Goal: Task Accomplishment & Management: Use online tool/utility

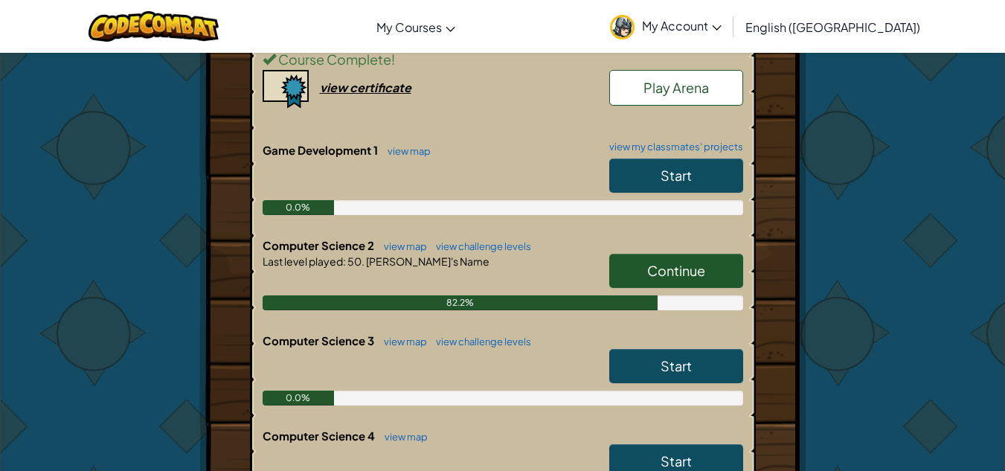
scroll to position [370, 0]
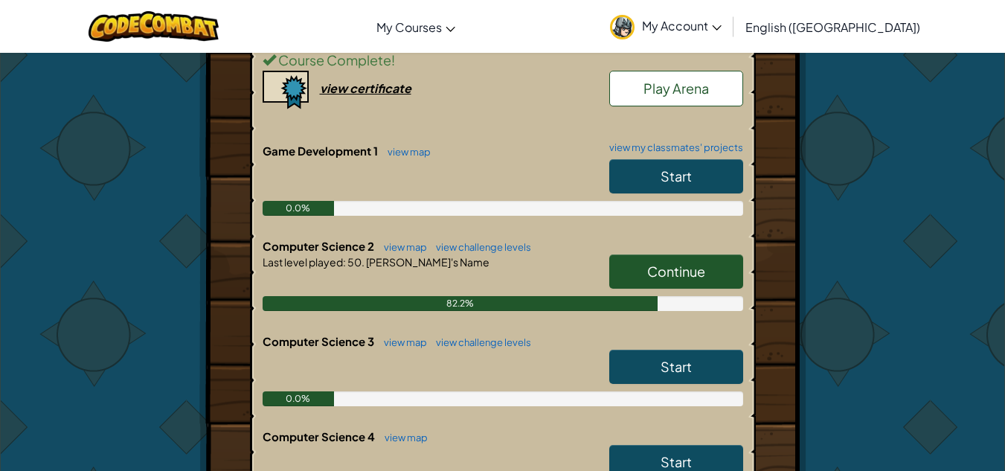
click at [642, 266] on link "Continue" at bounding box center [676, 271] width 134 height 34
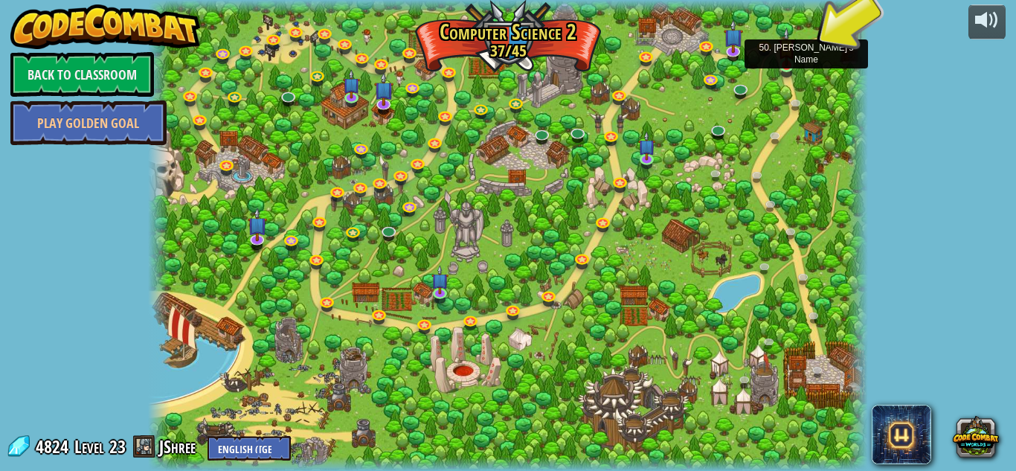
click at [791, 62] on img at bounding box center [786, 47] width 17 height 39
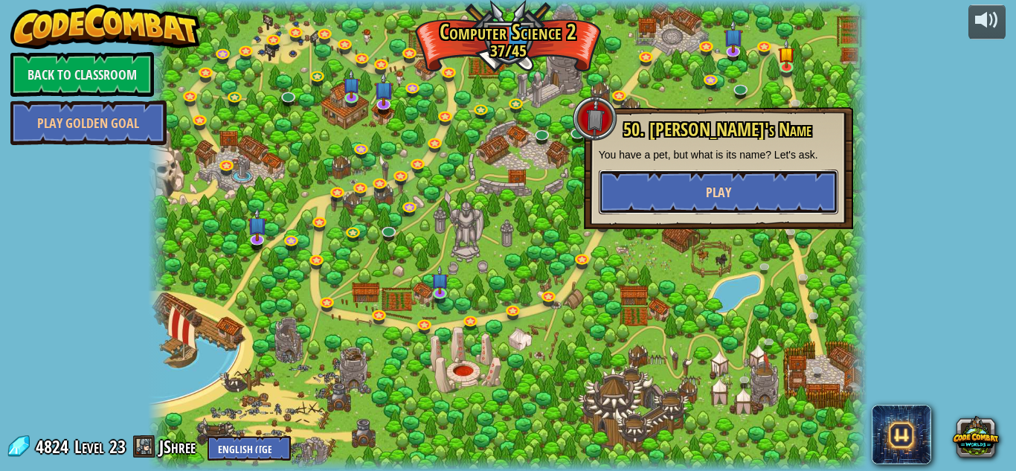
click at [727, 189] on span "Play" at bounding box center [718, 192] width 25 height 19
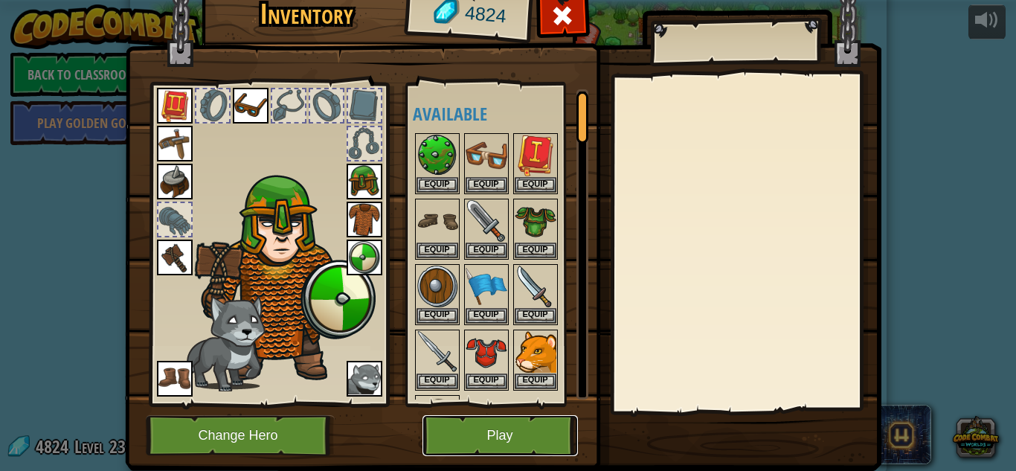
click at [511, 433] on button "Play" at bounding box center [499, 435] width 155 height 41
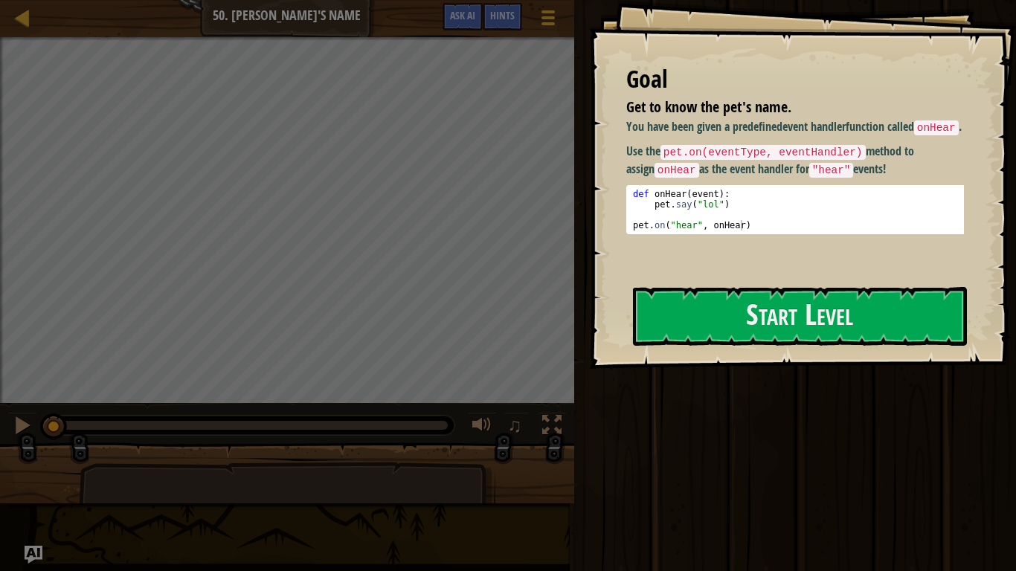
click at [732, 257] on div "You have been given a predefined event handler function called onHear . Use the…" at bounding box center [800, 192] width 349 height 149
click at [721, 319] on button "Start Level" at bounding box center [800, 316] width 334 height 59
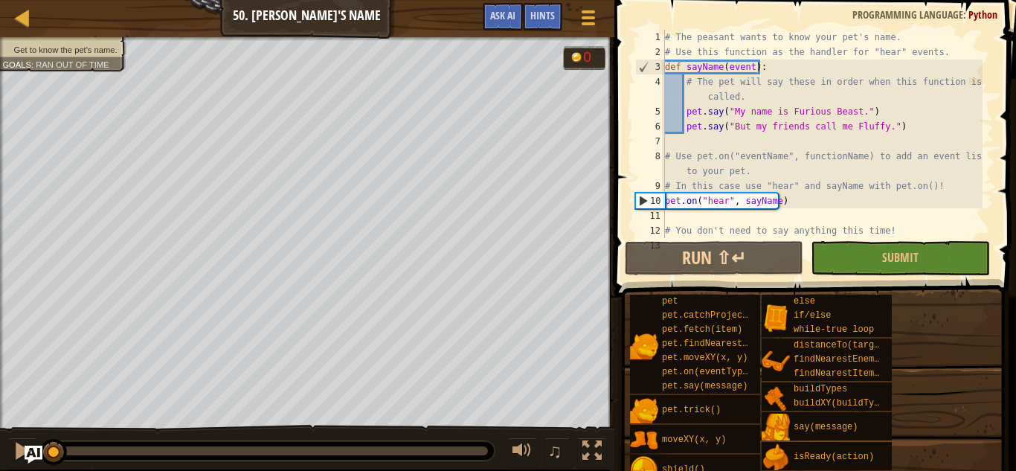
click at [787, 204] on div "# The peasant wants to know your pet's name. # Use this function as the handler…" at bounding box center [822, 156] width 321 height 253
type textarea "pet.on("hear", [PERSON_NAME])"
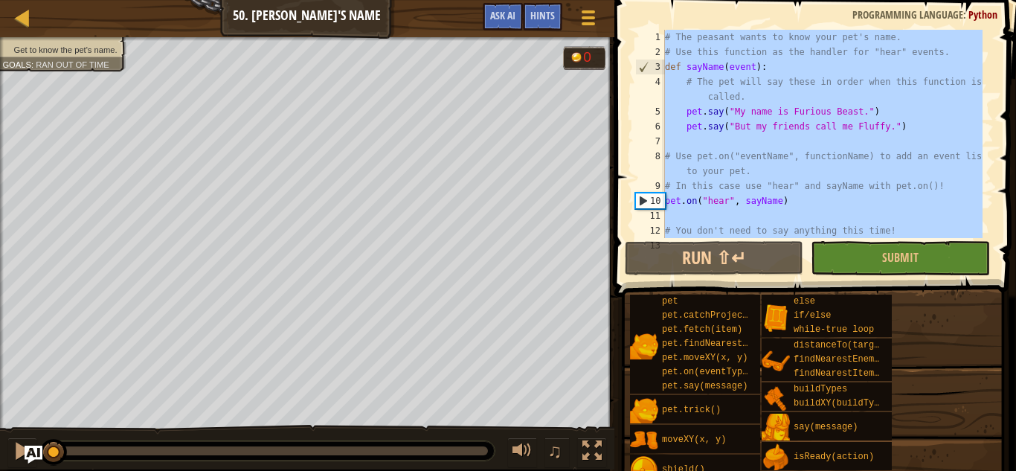
click at [787, 204] on div "# The peasant wants to know your pet's name. # Use this function as the handler…" at bounding box center [822, 134] width 321 height 208
type textarea "pet.on("hear", [PERSON_NAME])"
paste textarea "hero.say("Could you repeat it?")"
type textarea "hero.say("Could you repeat it?")"
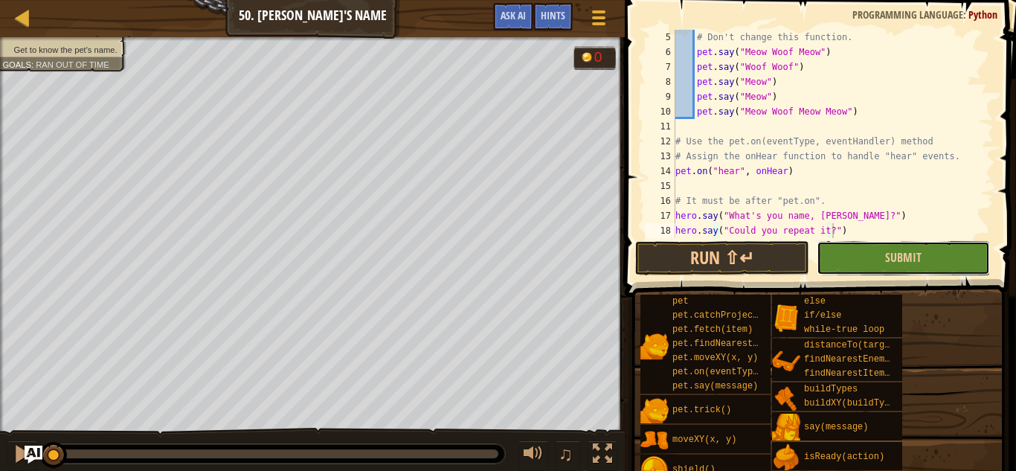
click at [946, 250] on button "Submit" at bounding box center [903, 258] width 173 height 34
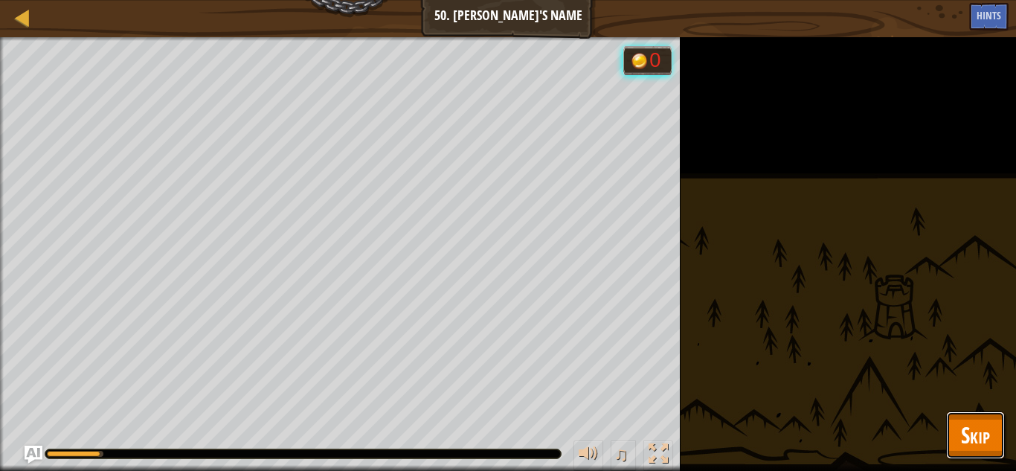
click at [973, 438] on span "Skip" at bounding box center [975, 434] width 29 height 30
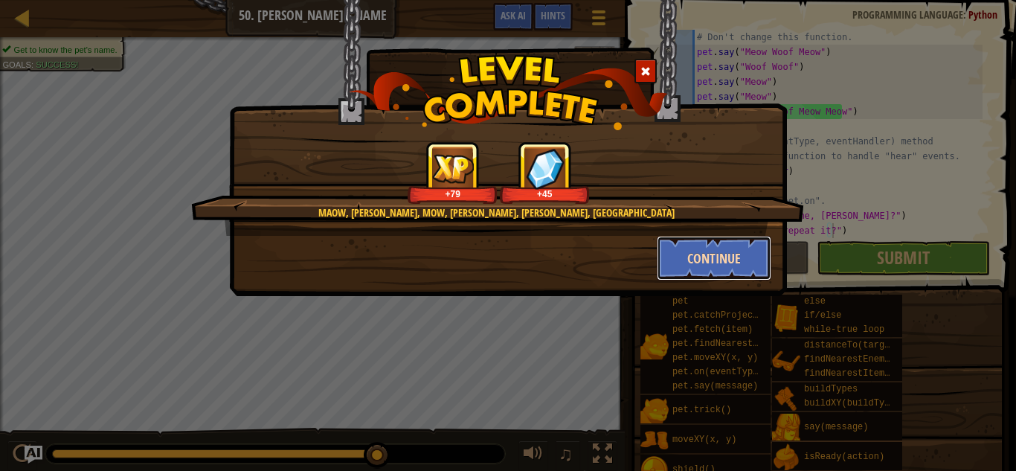
click at [722, 258] on button "Continue" at bounding box center [714, 258] width 115 height 45
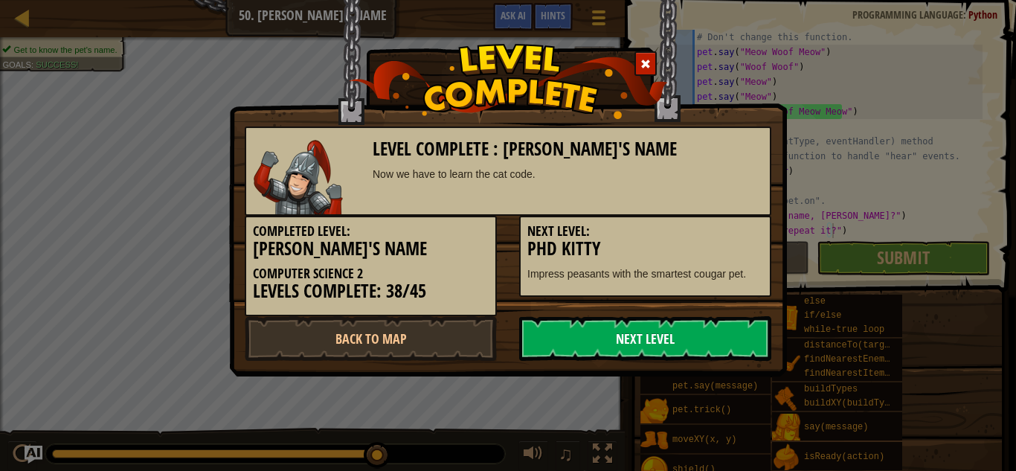
click at [698, 335] on link "Next Level" at bounding box center [645, 338] width 252 height 45
